Goal: Information Seeking & Learning: Learn about a topic

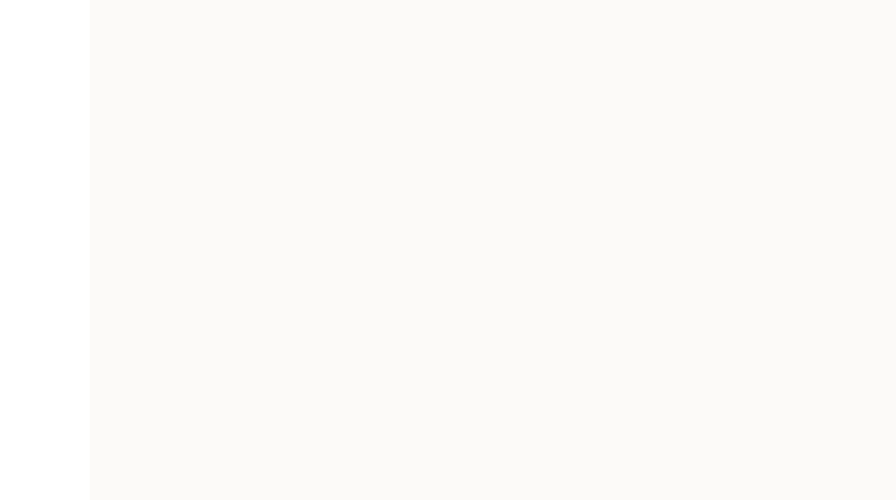
click at [244, 134] on div "App Frame" at bounding box center [493, 250] width 806 height 500
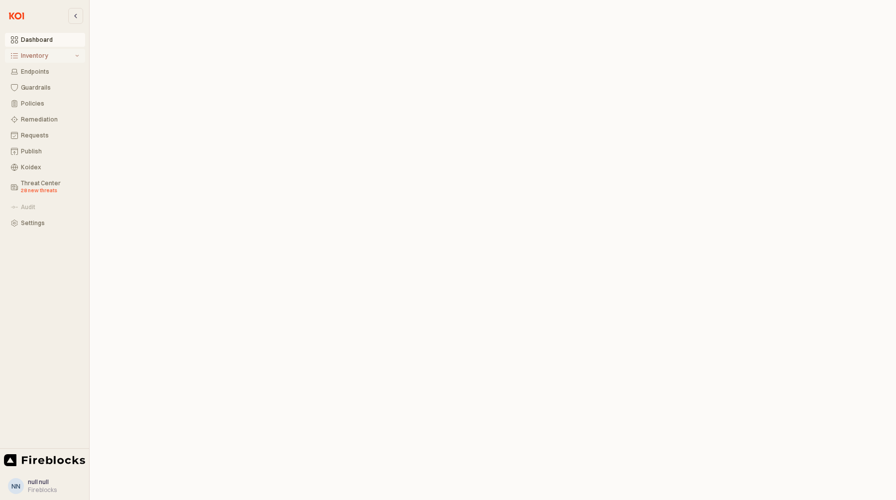
click at [23, 54] on div "Inventory" at bounding box center [47, 55] width 52 height 7
click at [45, 123] on button "MCP Servers Preview" at bounding box center [45, 131] width 80 height 22
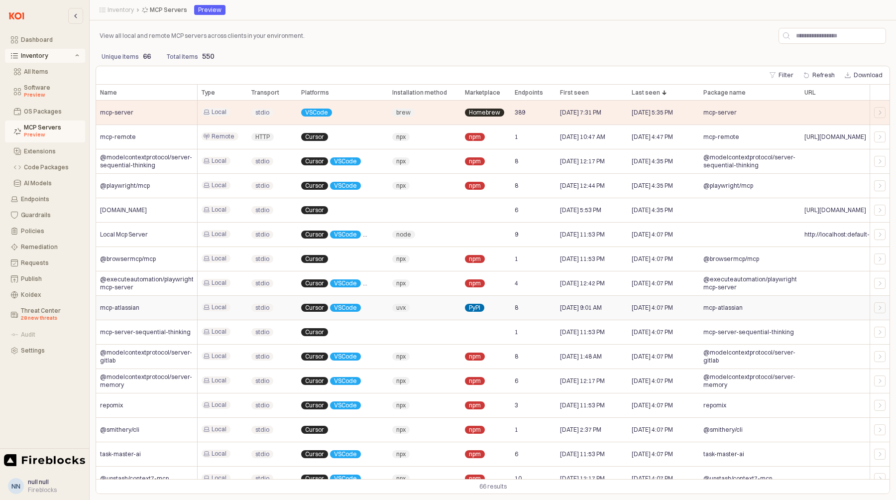
click at [130, 308] on span "mcp-atlassian" at bounding box center [119, 308] width 39 height 8
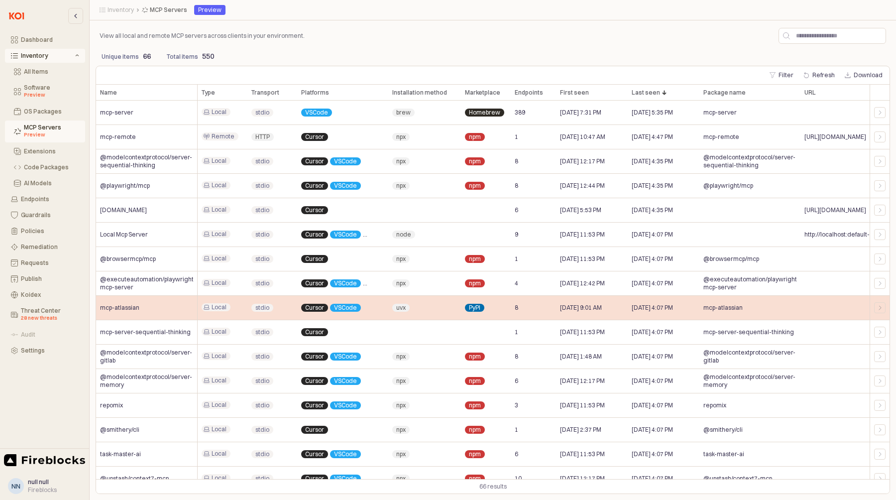
click at [130, 307] on span "mcp-atlassian" at bounding box center [119, 308] width 39 height 8
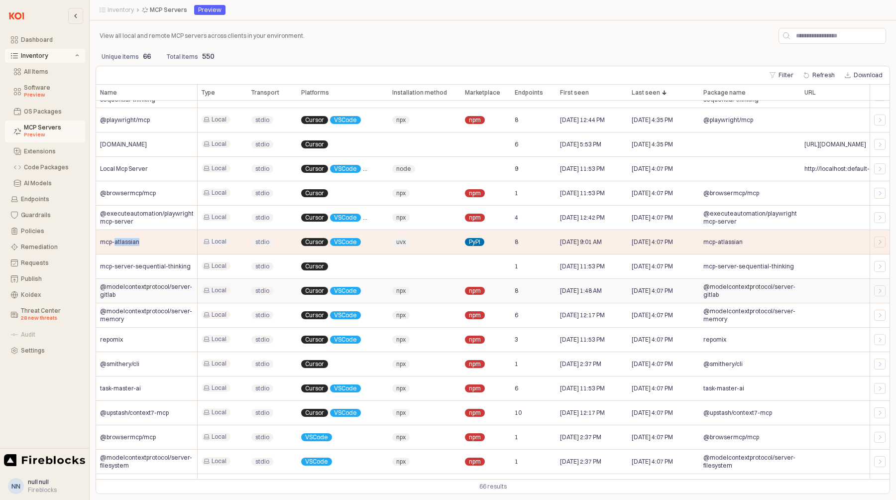
scroll to position [72, 0]
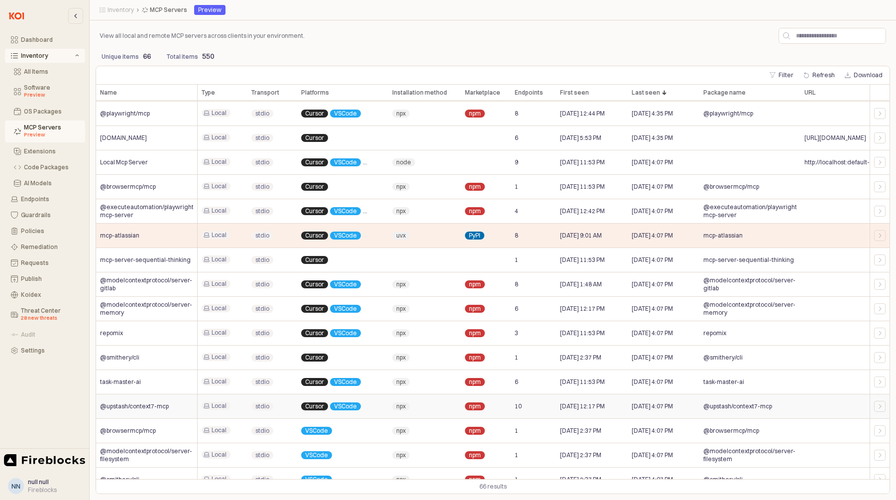
click at [520, 406] on span "10" at bounding box center [518, 406] width 7 height 8
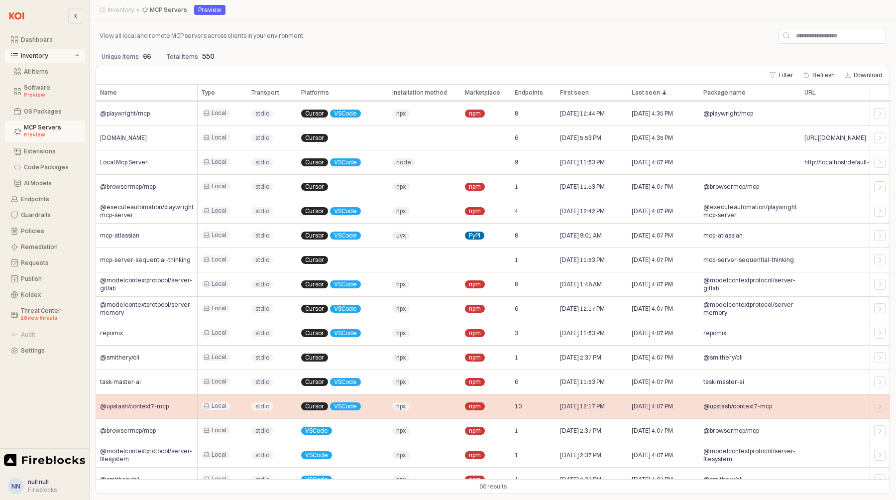
click at [520, 406] on span "10" at bounding box center [518, 406] width 7 height 8
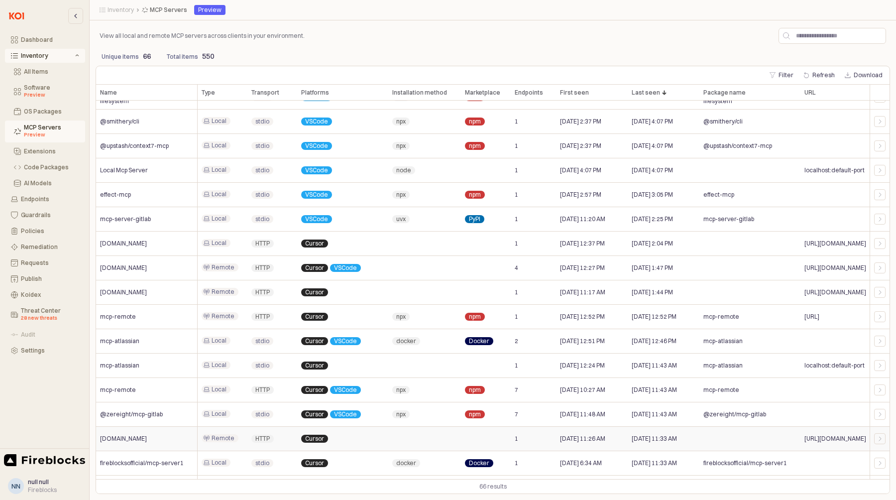
scroll to position [432, 0]
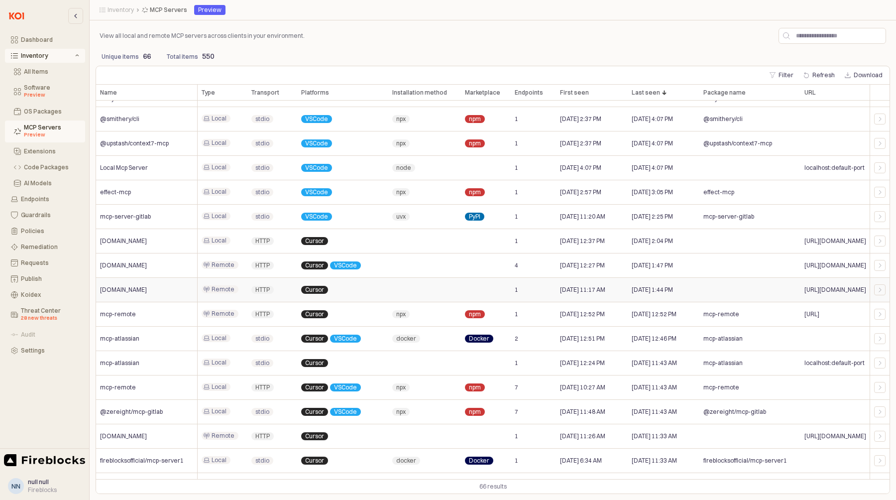
click at [845, 288] on span "[URL][DOMAIN_NAME]" at bounding box center [835, 290] width 62 height 8
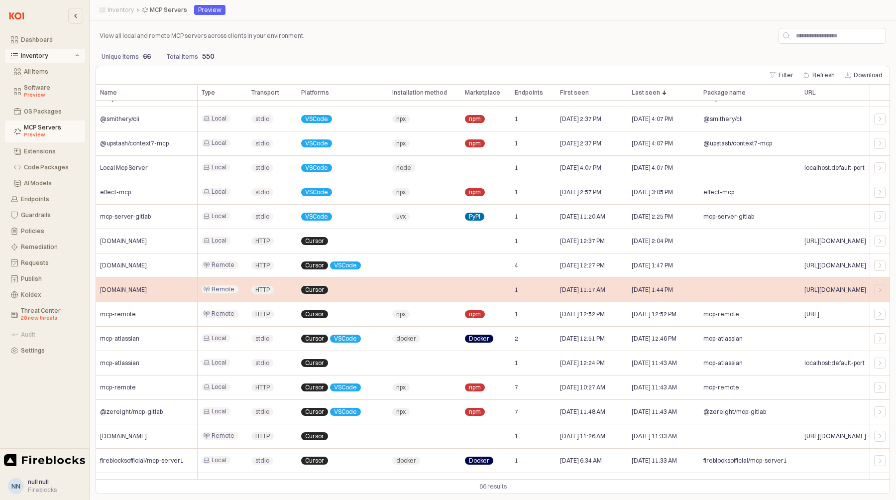
click at [845, 288] on span "[URL][DOMAIN_NAME]" at bounding box center [835, 290] width 62 height 8
click at [324, 284] on div "Cursor" at bounding box center [342, 290] width 91 height 24
click at [321, 284] on div "Cursor" at bounding box center [342, 290] width 91 height 24
click at [138, 290] on span "[DOMAIN_NAME]" at bounding box center [123, 290] width 47 height 8
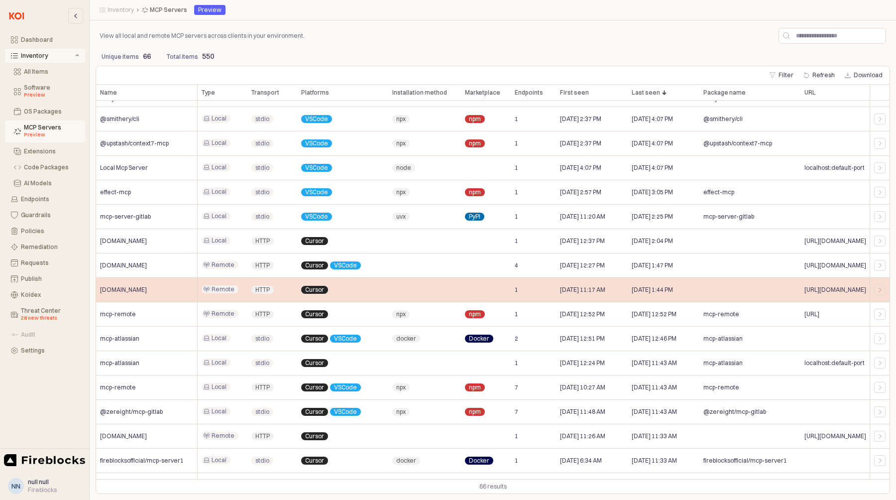
click at [138, 290] on span "[DOMAIN_NAME]" at bounding box center [123, 290] width 47 height 8
click at [517, 292] on span "1" at bounding box center [516, 290] width 3 height 8
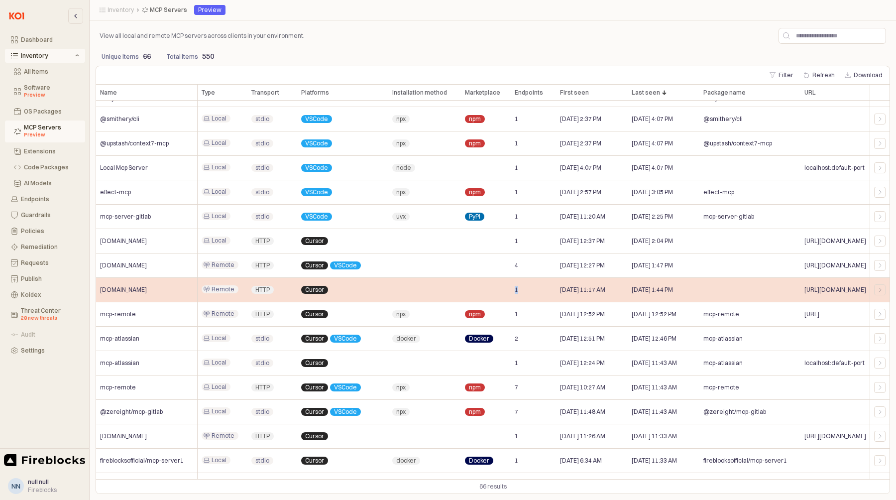
click at [517, 292] on span "1" at bounding box center [516, 290] width 3 height 8
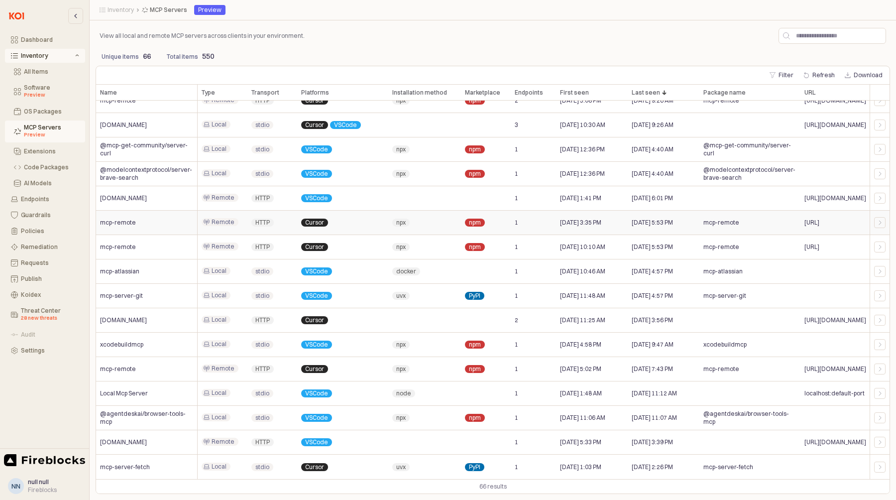
scroll to position [1215, 0]
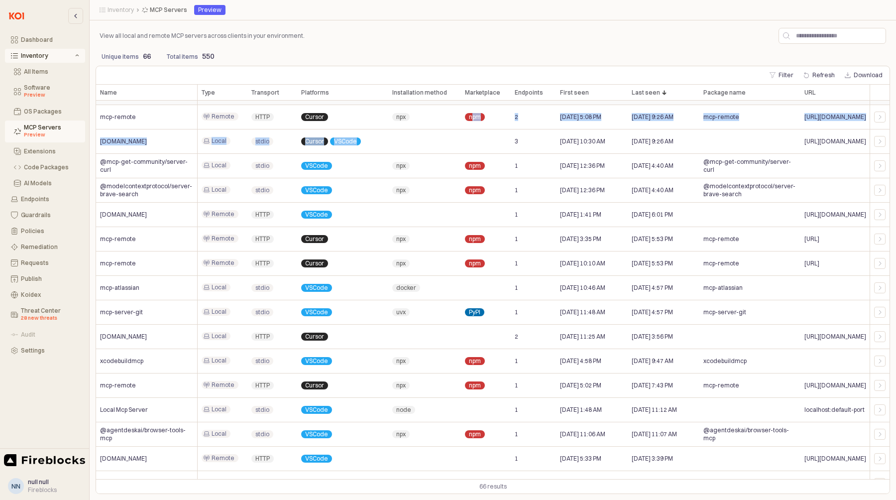
click at [483, 141] on div "Local Mcp Server Local stdio Cursor [DATE] 9, 2025 11:01 AM [DATE] 11:01 AM [UR…" at bounding box center [524, 166] width 857 height 658
click at [878, 118] on icon "App Frame" at bounding box center [880, 117] width 6 height 6
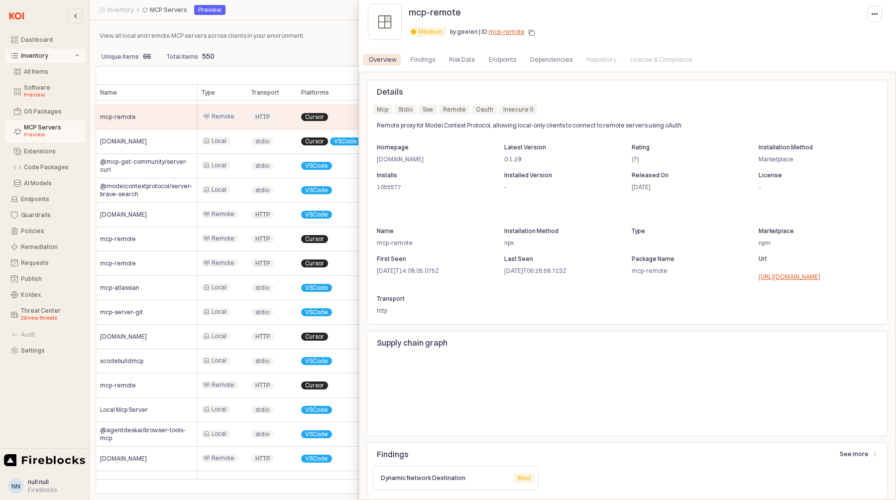
click at [501, 475] on p "Dynamic Network Destination" at bounding box center [443, 477] width 125 height 9
click at [853, 456] on p "See more" at bounding box center [853, 454] width 29 height 8
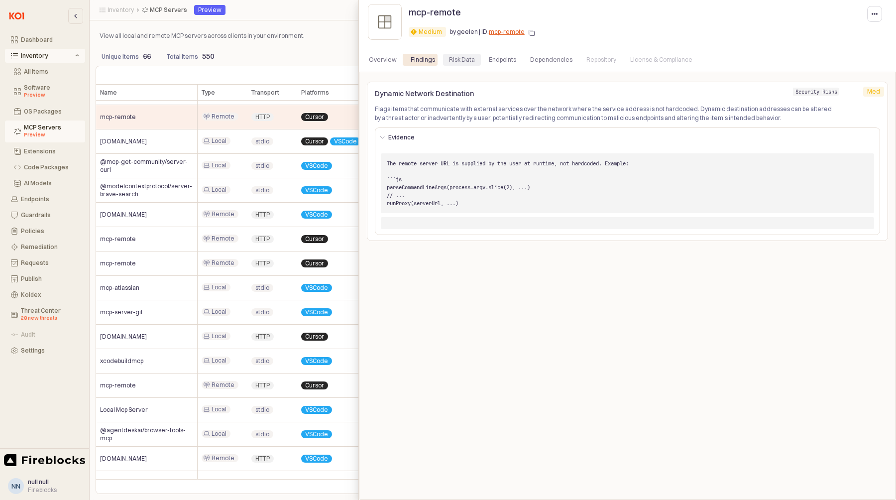
click at [453, 56] on div "Risk Data" at bounding box center [462, 60] width 26 height 12
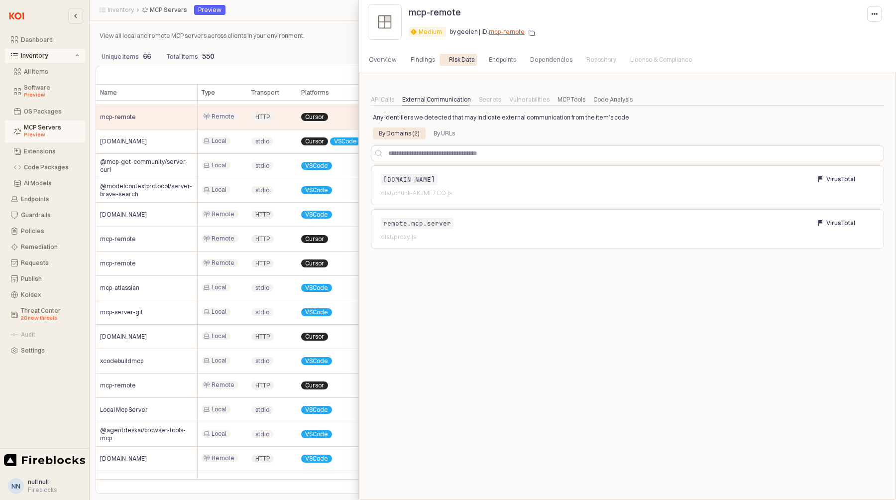
click at [481, 67] on div "Overview Findings Risk Data Endpoints Dependencies Repository License & Complia…" at bounding box center [627, 60] width 529 height 16
click at [486, 67] on div "Overview Findings Risk Data Endpoints Dependencies Repository License & Complia…" at bounding box center [627, 60] width 529 height 16
click at [499, 63] on div "Endpoints" at bounding box center [502, 60] width 27 height 12
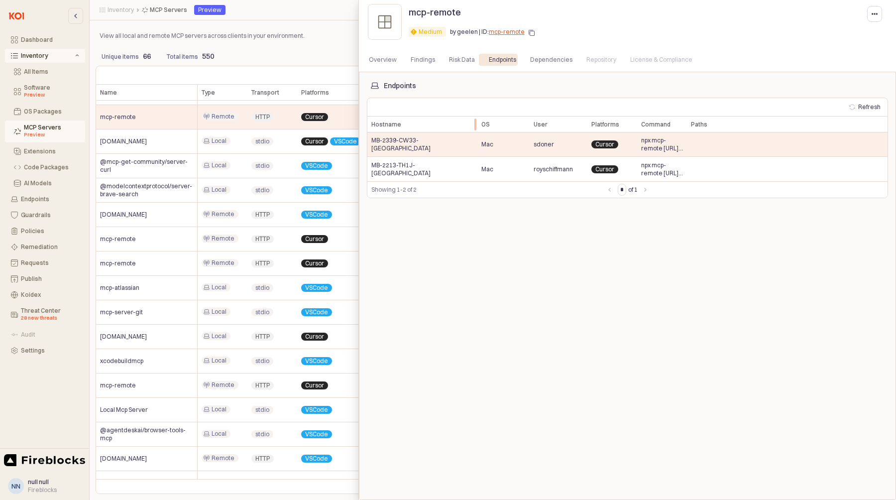
drag, startPoint x: 447, startPoint y: 119, endPoint x: 480, endPoint y: 120, distance: 32.9
click at [477, 120] on div at bounding box center [477, 124] width 0 height 16
click at [541, 55] on div "Dependencies" at bounding box center [551, 60] width 42 height 12
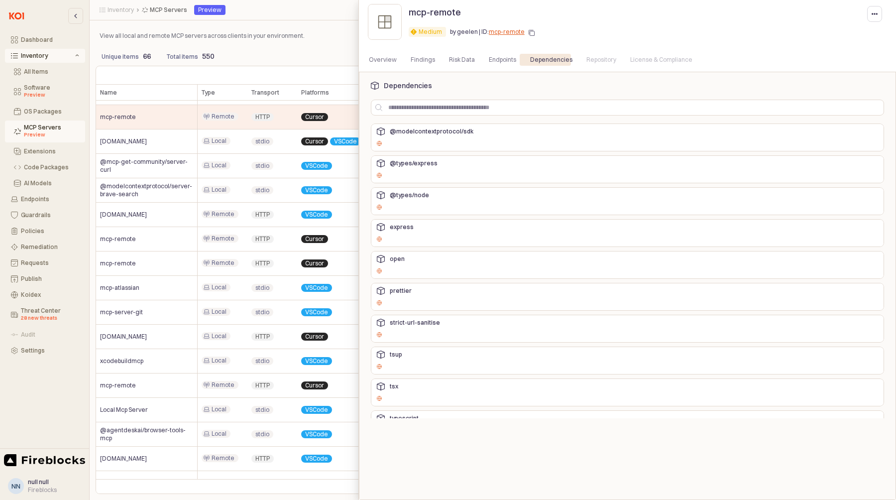
click at [442, 145] on div at bounding box center [521, 143] width 289 height 8
click at [442, 140] on div at bounding box center [521, 143] width 289 height 8
click at [453, 125] on div "@modelcontextprotocol/sdk" at bounding box center [479, 131] width 212 height 12
click at [453, 131] on div "@modelcontextprotocol/sdk" at bounding box center [432, 131] width 84 height 7
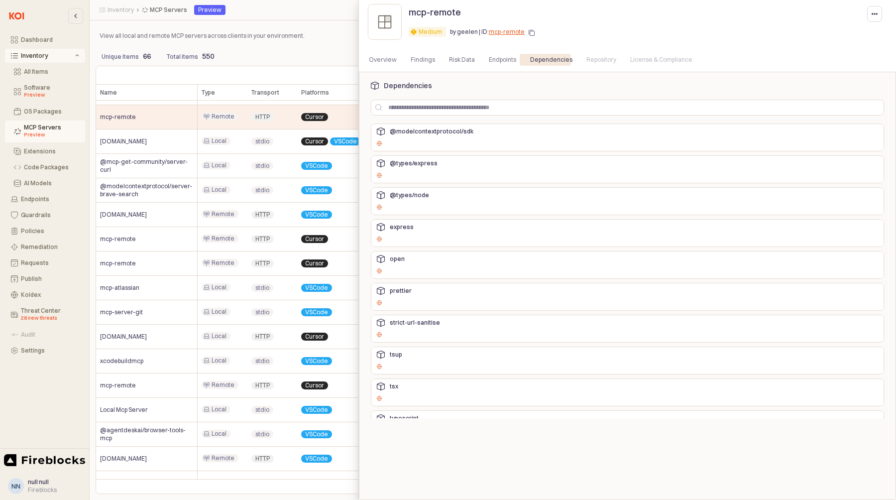
click at [439, 173] on div at bounding box center [521, 175] width 289 height 8
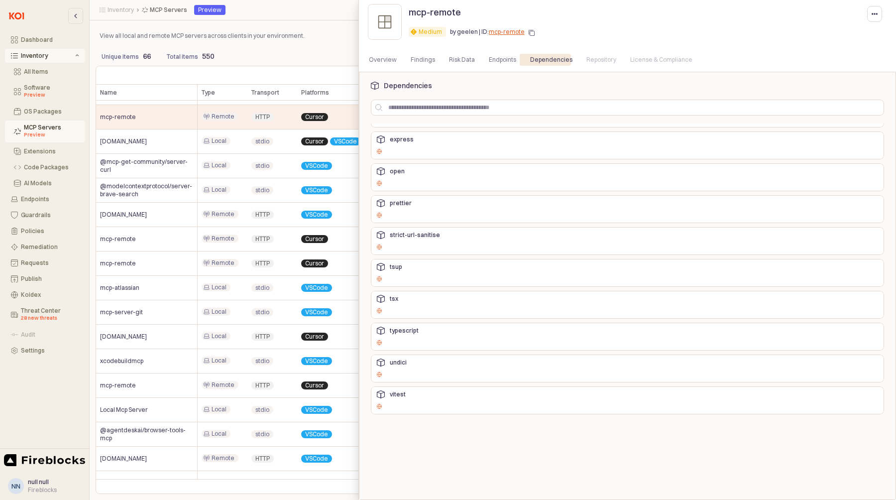
scroll to position [0, 0]
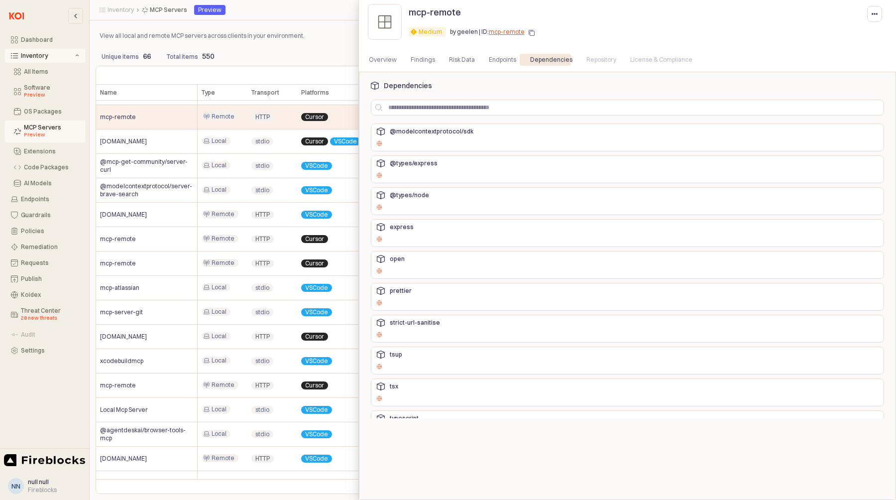
click at [590, 56] on div "Repository" at bounding box center [601, 60] width 30 height 12
click at [592, 64] on div "Repository" at bounding box center [601, 60] width 30 height 12
click at [652, 60] on div "License & Compliance" at bounding box center [661, 60] width 62 height 12
click at [389, 59] on div "Overview" at bounding box center [383, 60] width 28 height 12
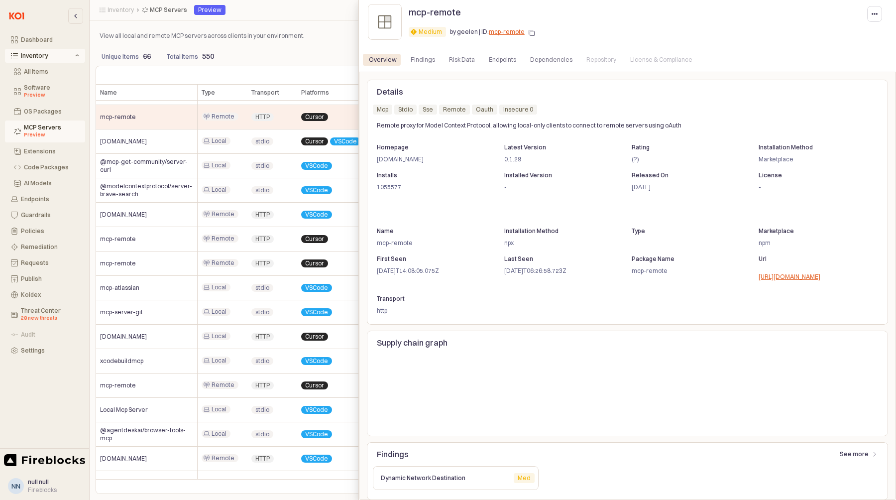
scroll to position [8, 0]
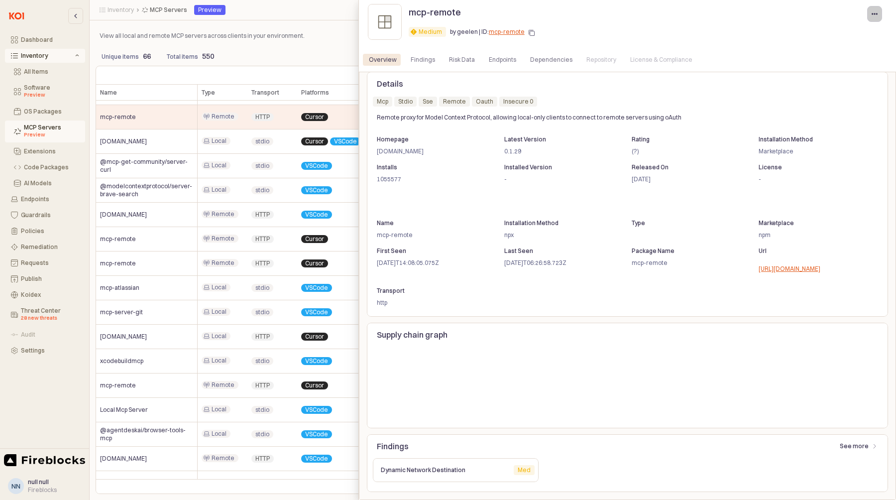
click at [873, 17] on div "button" at bounding box center [874, 13] width 6 height 15
click at [337, 37] on div at bounding box center [448, 250] width 896 height 500
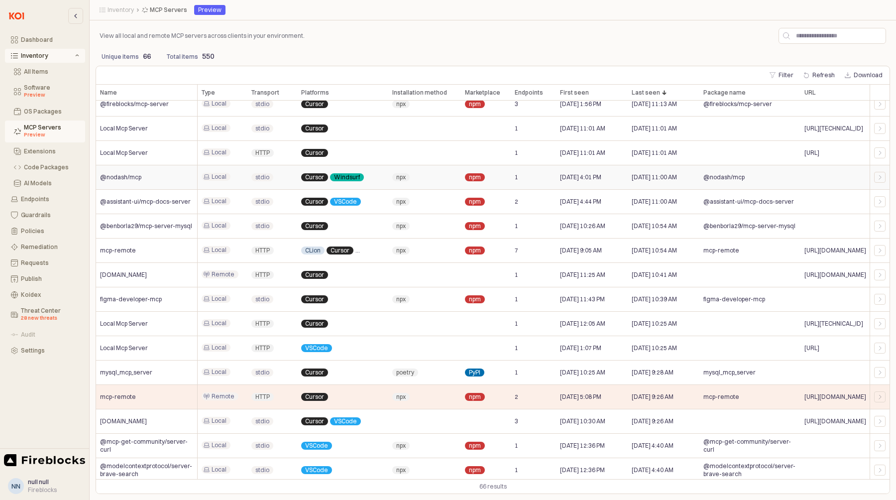
scroll to position [933, 0]
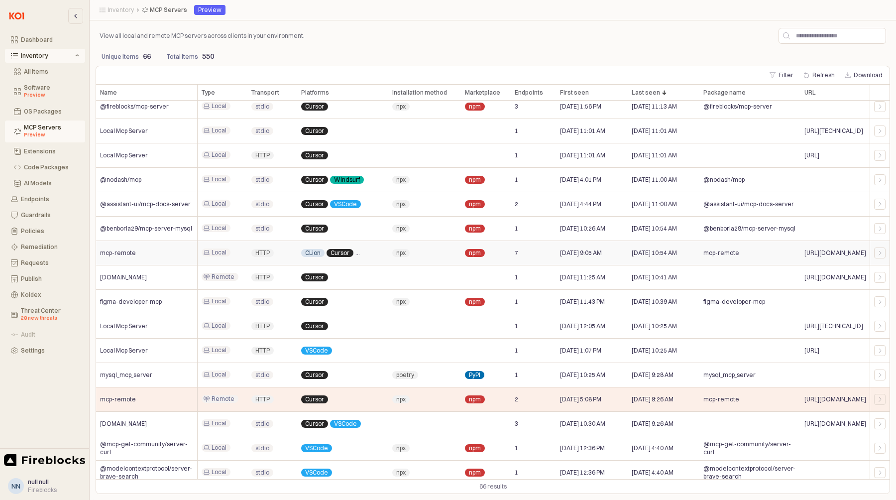
click at [309, 251] on span "CLion" at bounding box center [312, 253] width 15 height 8
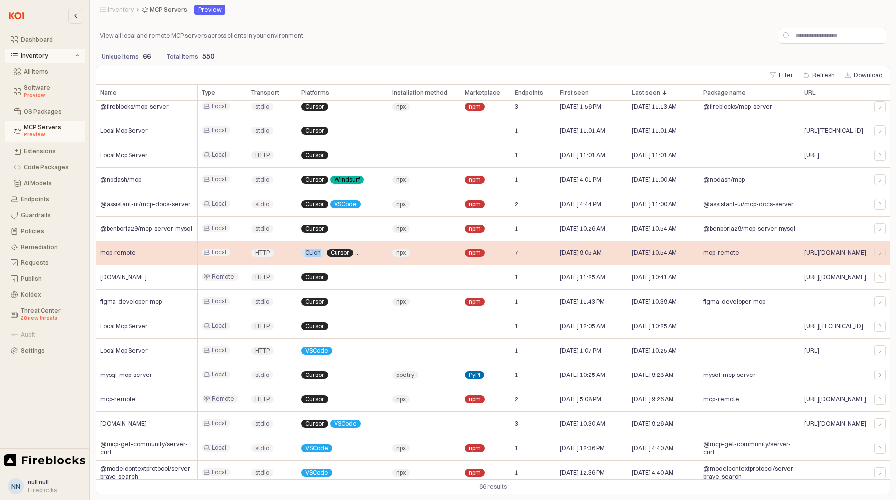
click at [309, 251] on span "CLion" at bounding box center [312, 253] width 15 height 8
click at [312, 255] on span "CLion" at bounding box center [312, 253] width 15 height 8
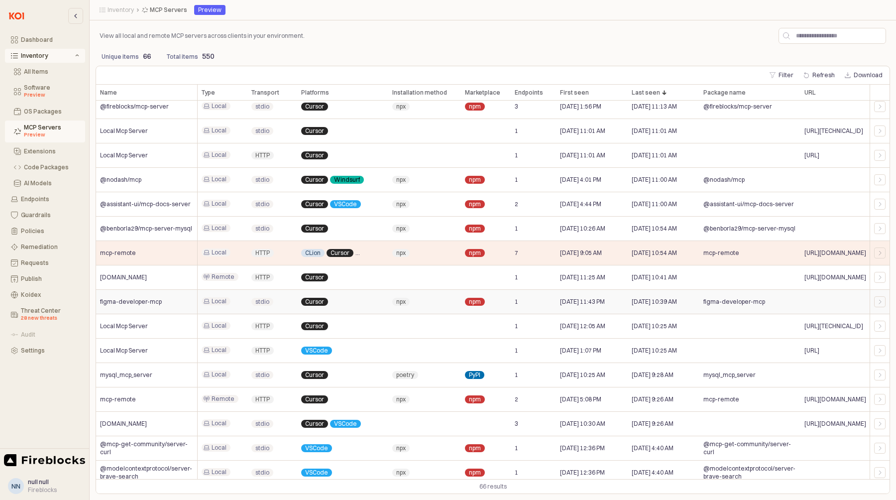
click at [220, 305] on span "Local" at bounding box center [218, 301] width 15 height 8
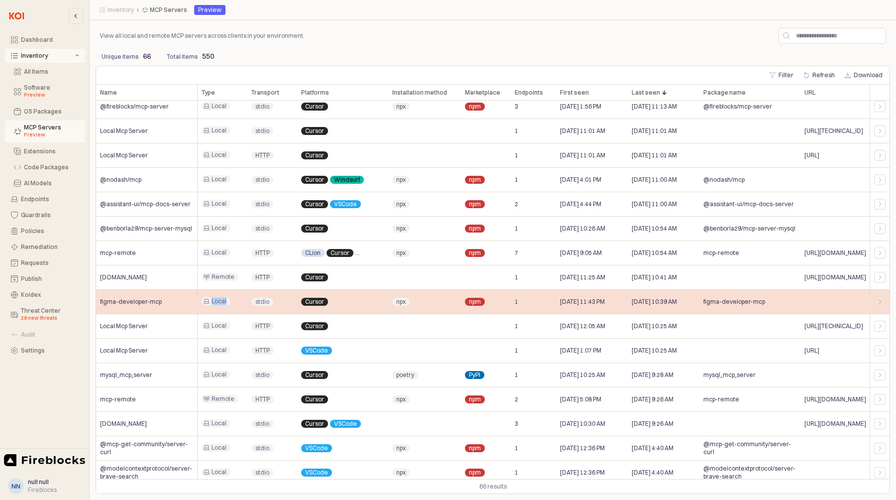
click at [220, 305] on span "Local" at bounding box center [218, 301] width 15 height 8
